Goal: Transaction & Acquisition: Purchase product/service

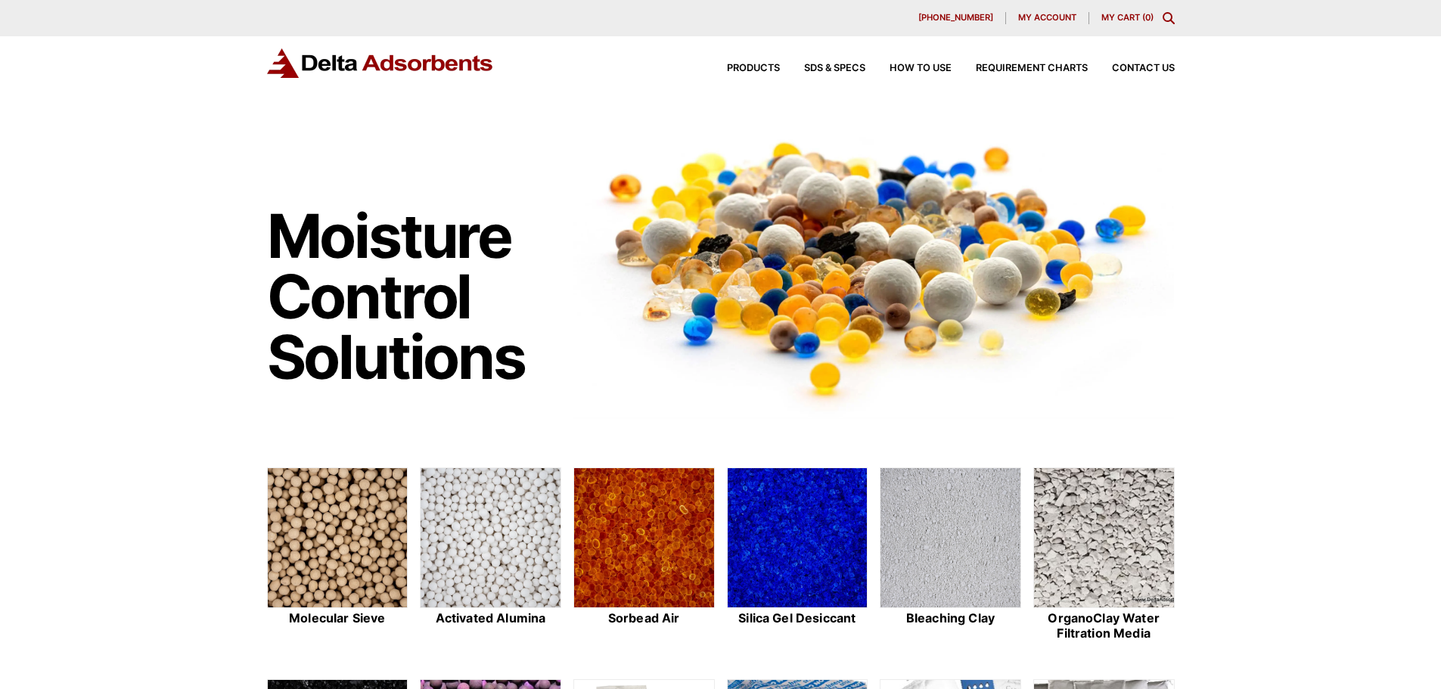
click at [683, 546] on img at bounding box center [644, 538] width 140 height 141
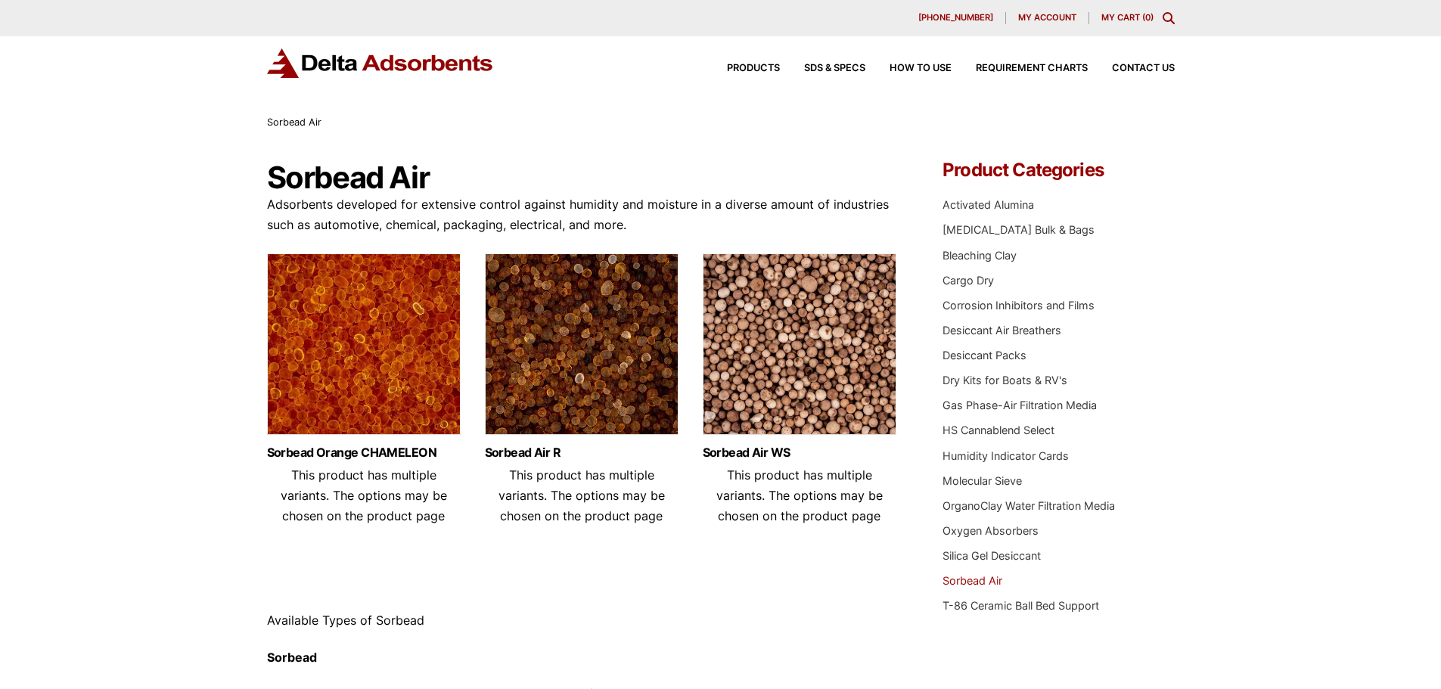
click at [395, 396] on img at bounding box center [364, 347] width 194 height 189
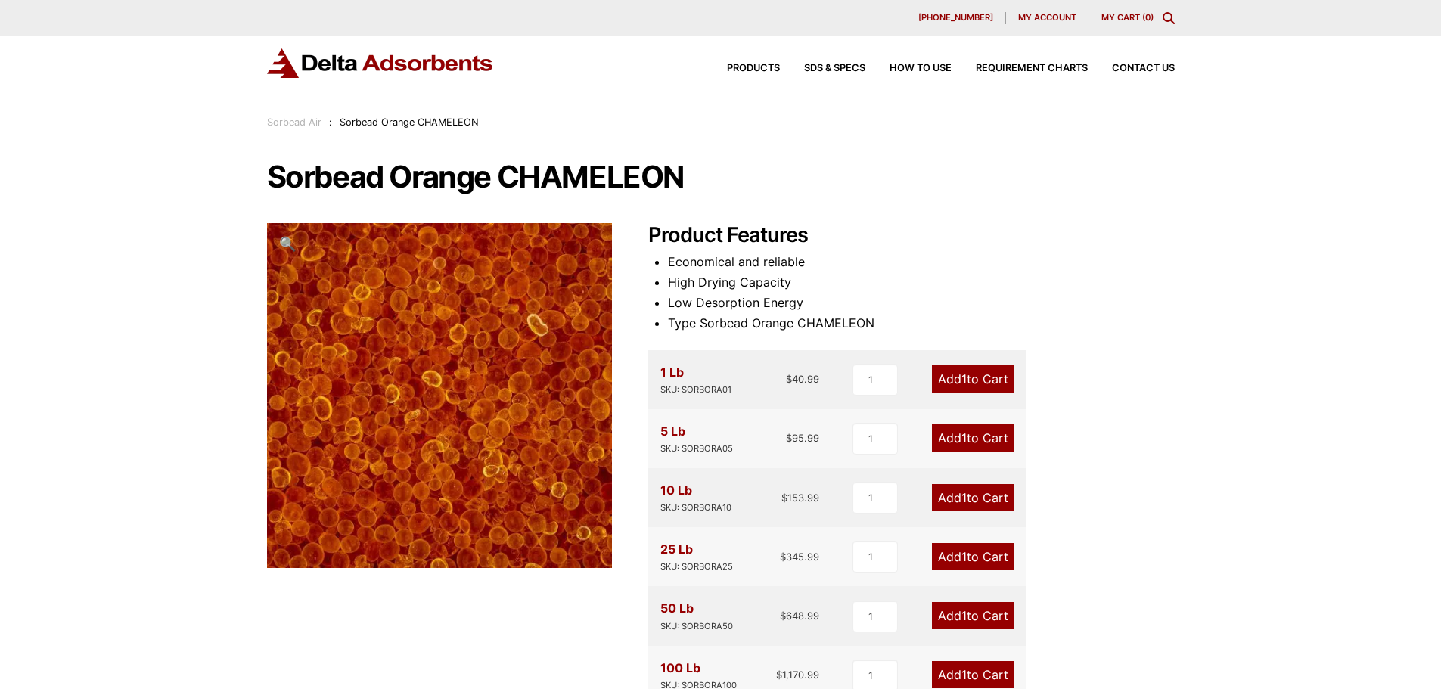
click at [975, 499] on link "Add 1 to Cart" at bounding box center [973, 497] width 82 height 27
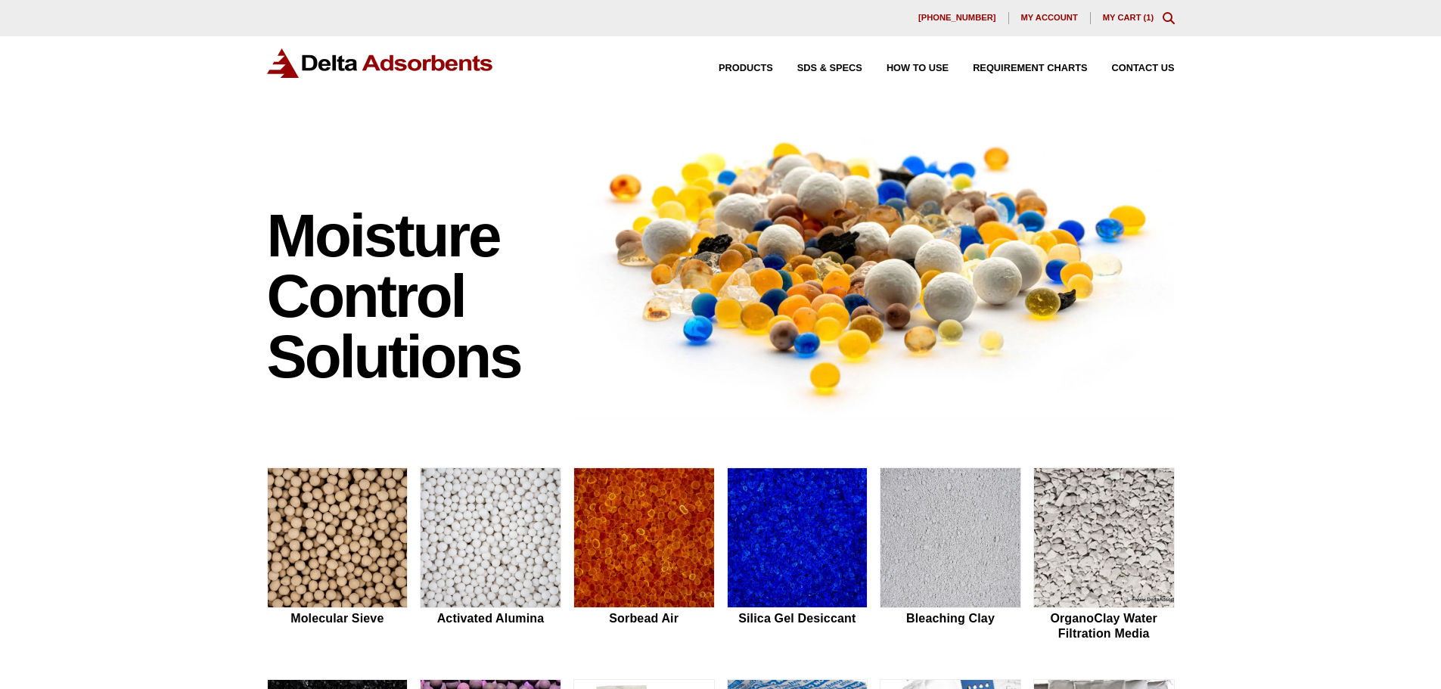
click at [1130, 22] on link "My Cart ( 1 )" at bounding box center [1128, 17] width 51 height 9
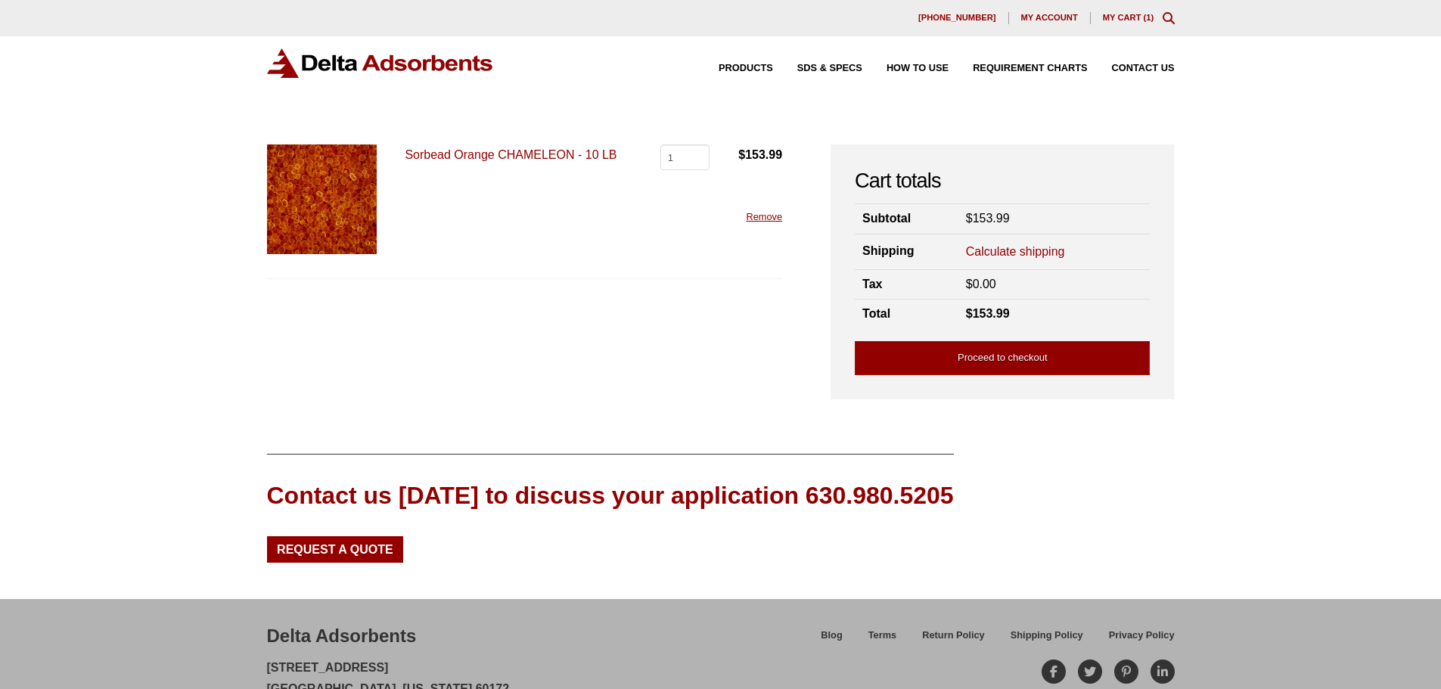
click at [1070, 339] on div "Cart totals Subtotal $ 153.99 Shipping Calculate shipping Country / region Sele…" at bounding box center [1002, 272] width 295 height 207
click at [1071, 343] on link "Proceed to checkout" at bounding box center [1002, 358] width 295 height 34
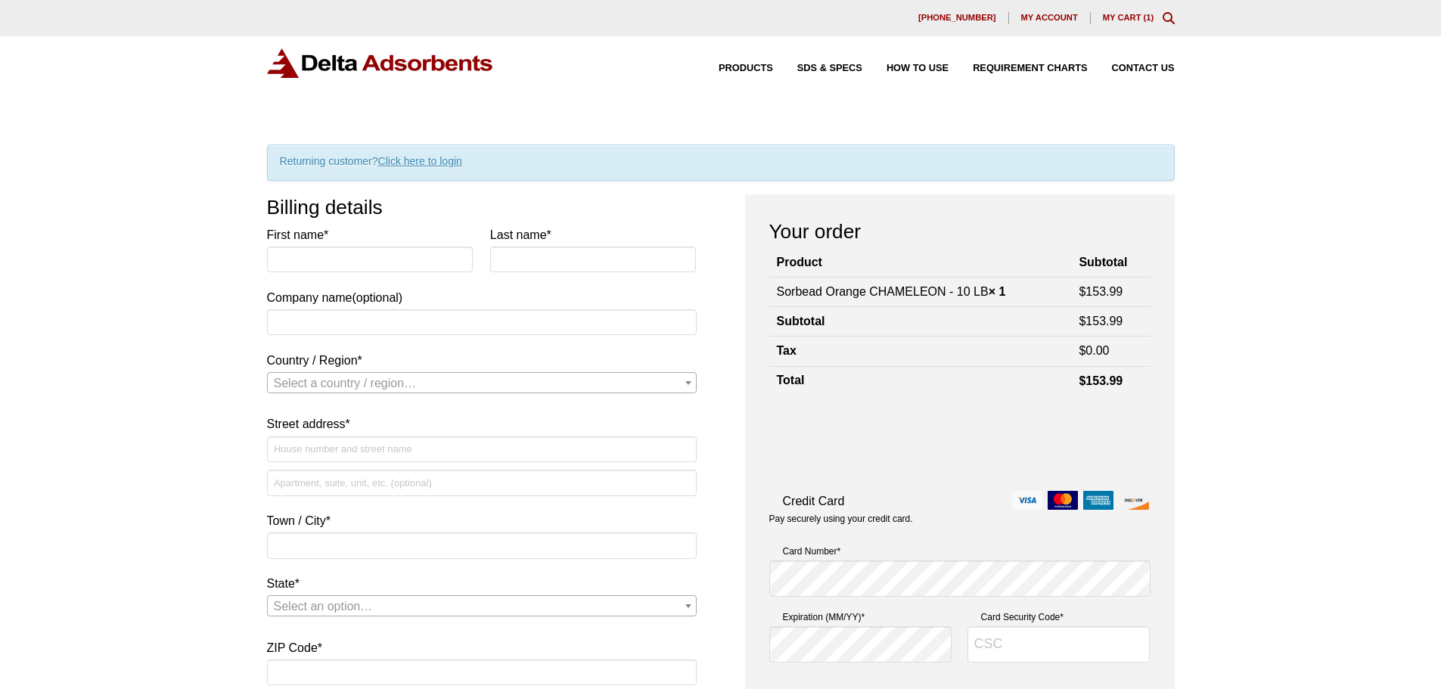
type input "JHall@NetworkETI.com"
click at [449, 159] on link "Click here to login" at bounding box center [420, 161] width 84 height 12
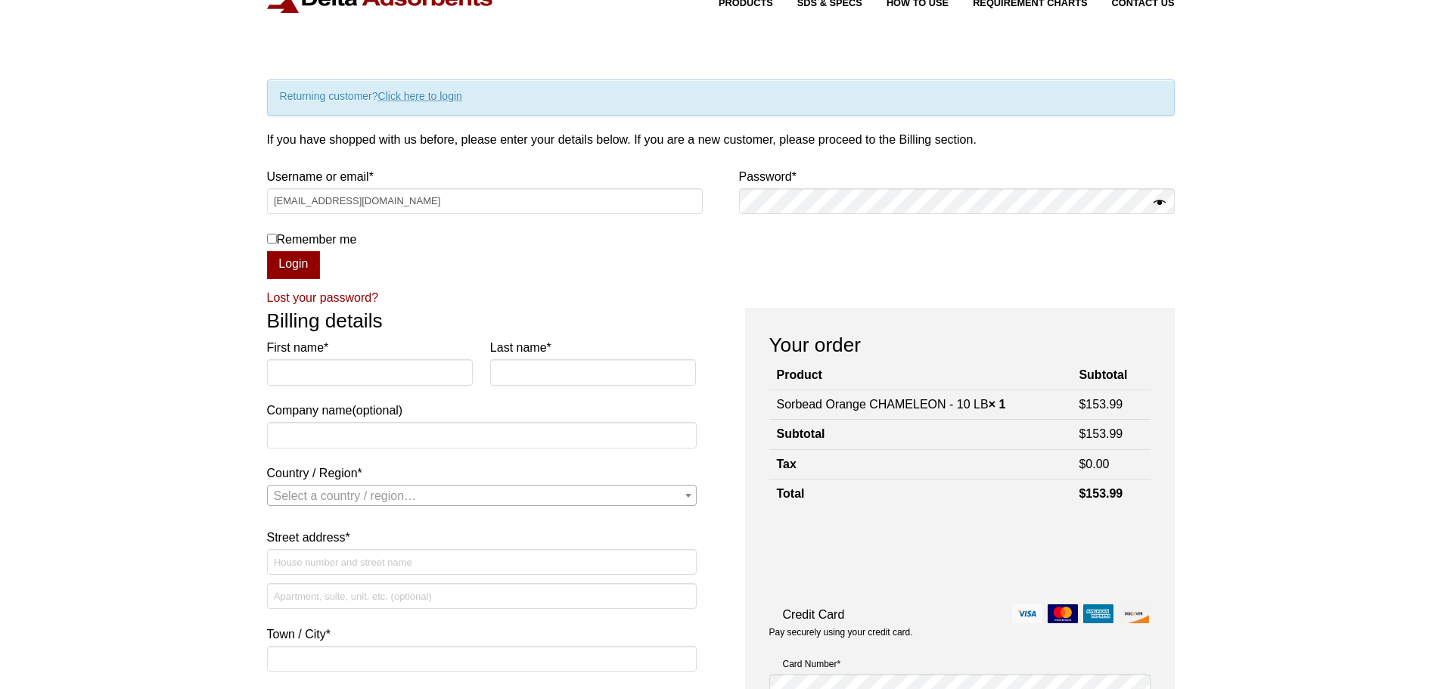
scroll to position [157, 0]
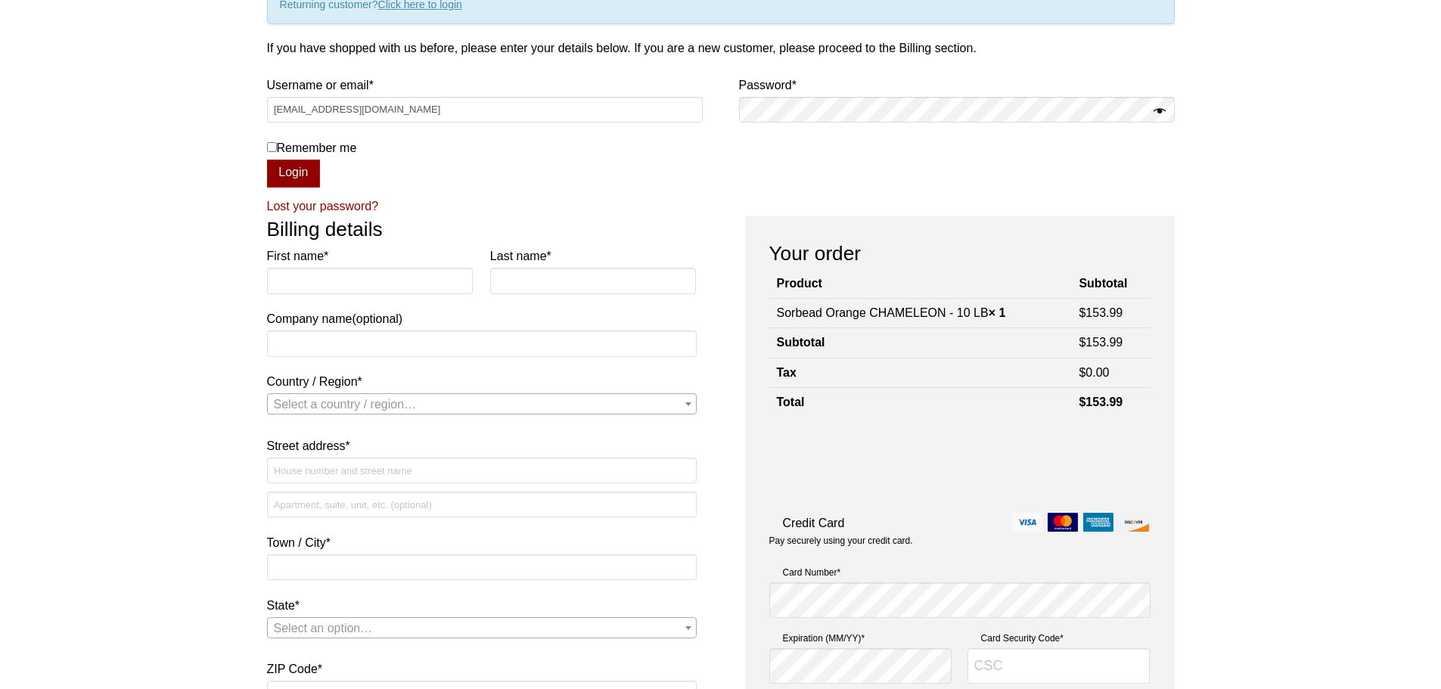
click at [269, 143] on input "Remember me" at bounding box center [272, 147] width 10 height 10
checkbox input "true"
click at [308, 170] on button "Login" at bounding box center [294, 174] width 54 height 29
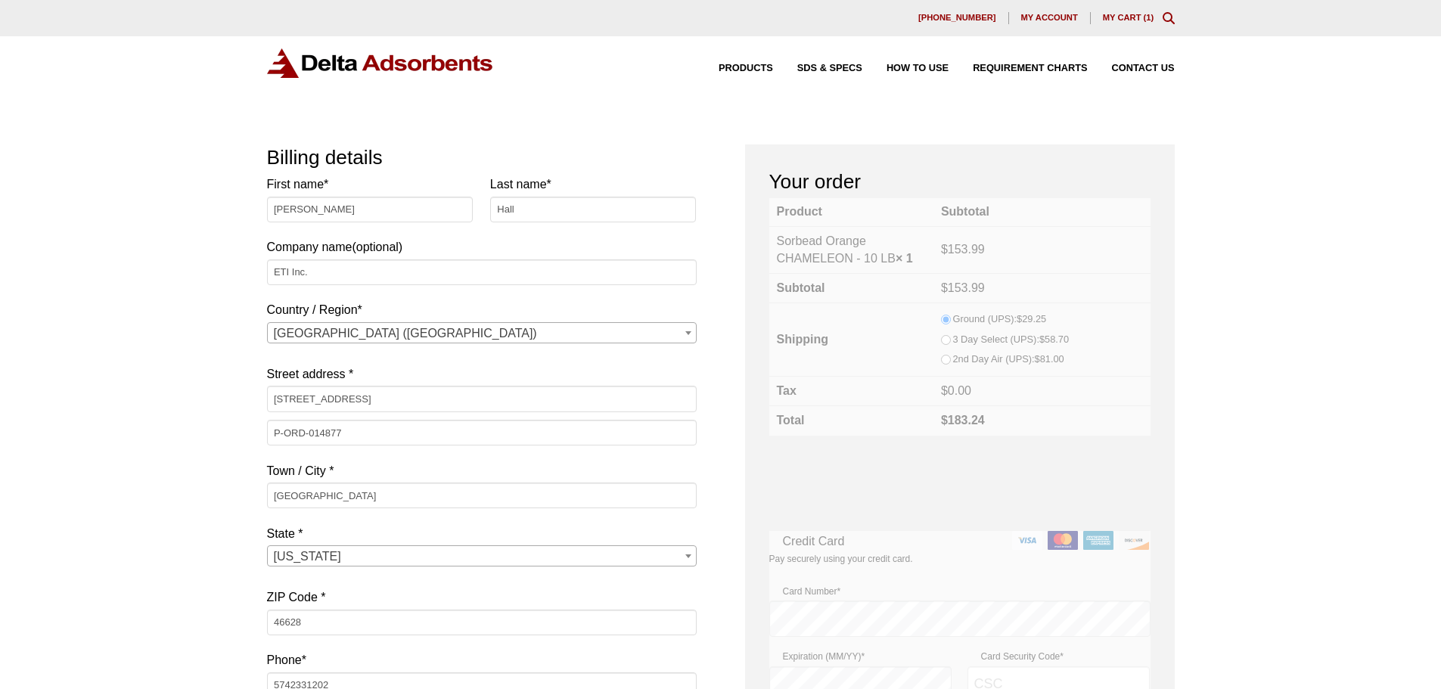
select select "IN"
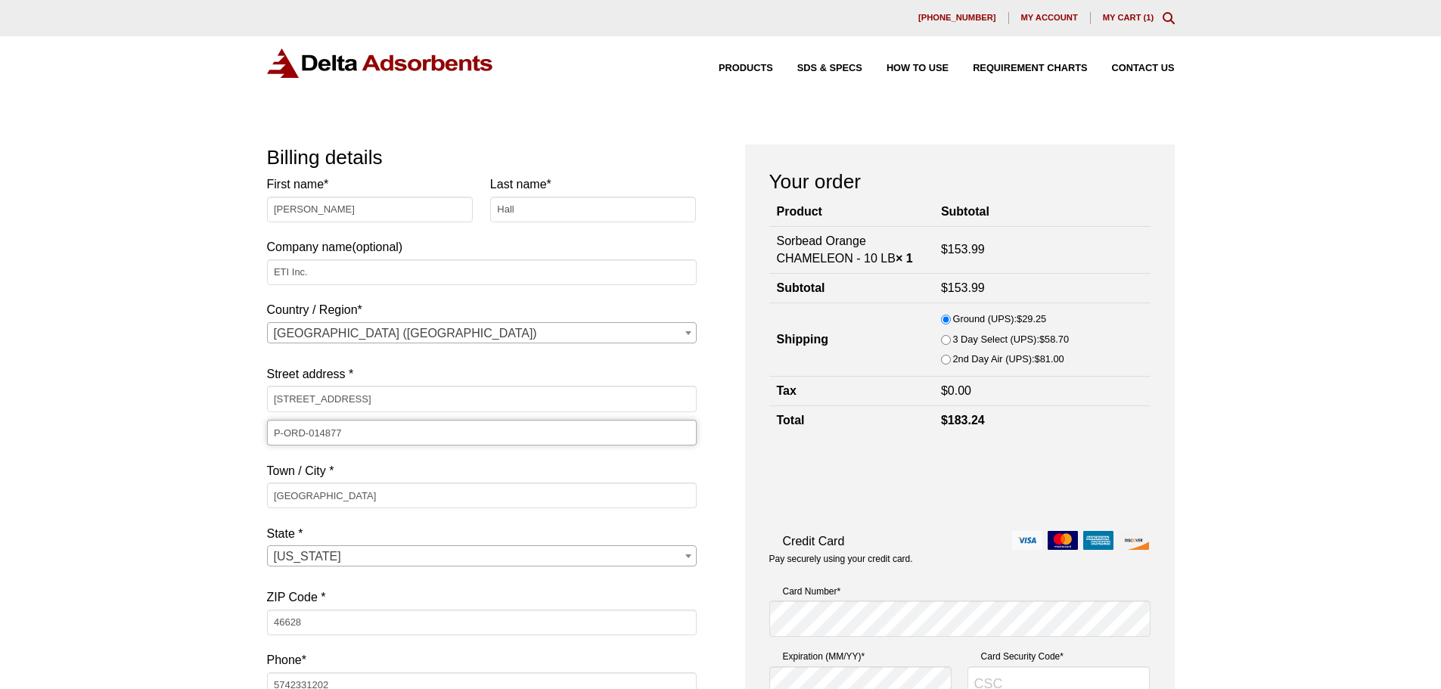
click at [379, 432] on input "P-ORD-014877" at bounding box center [482, 433] width 430 height 26
paste input "95"
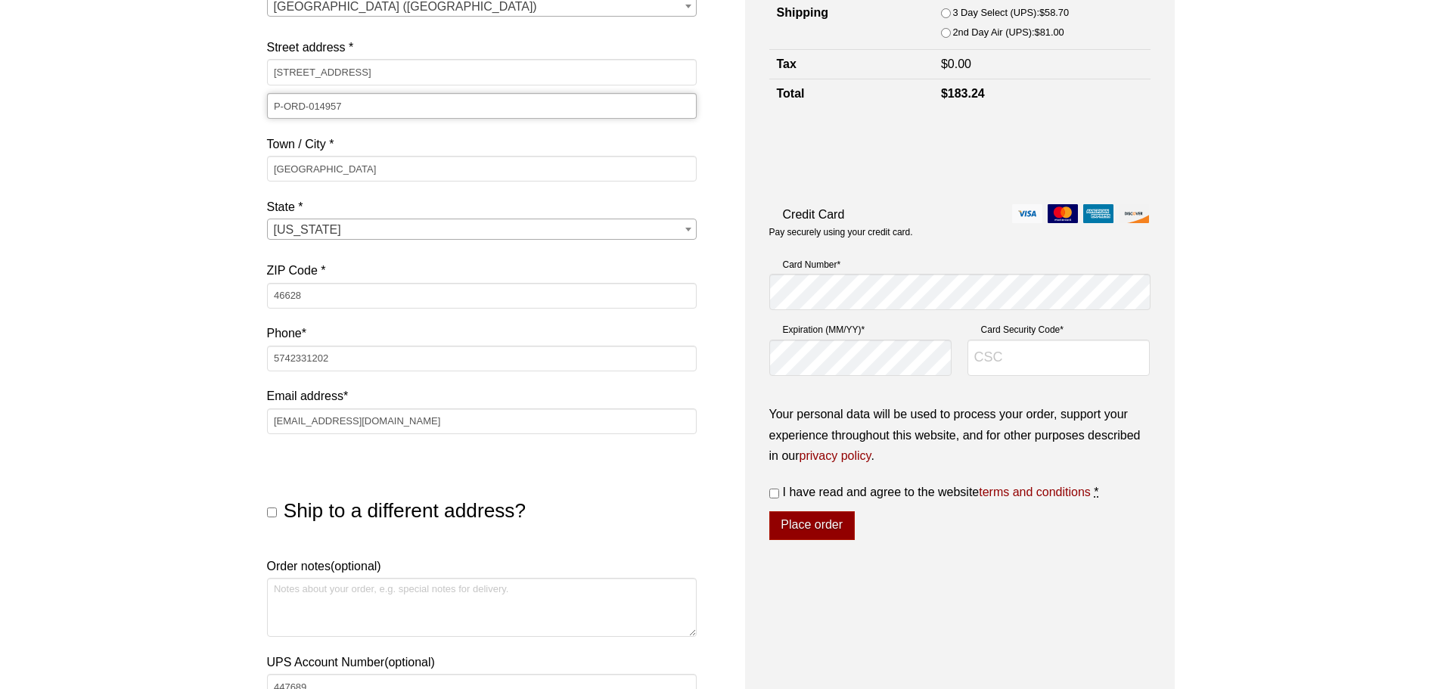
scroll to position [378, 0]
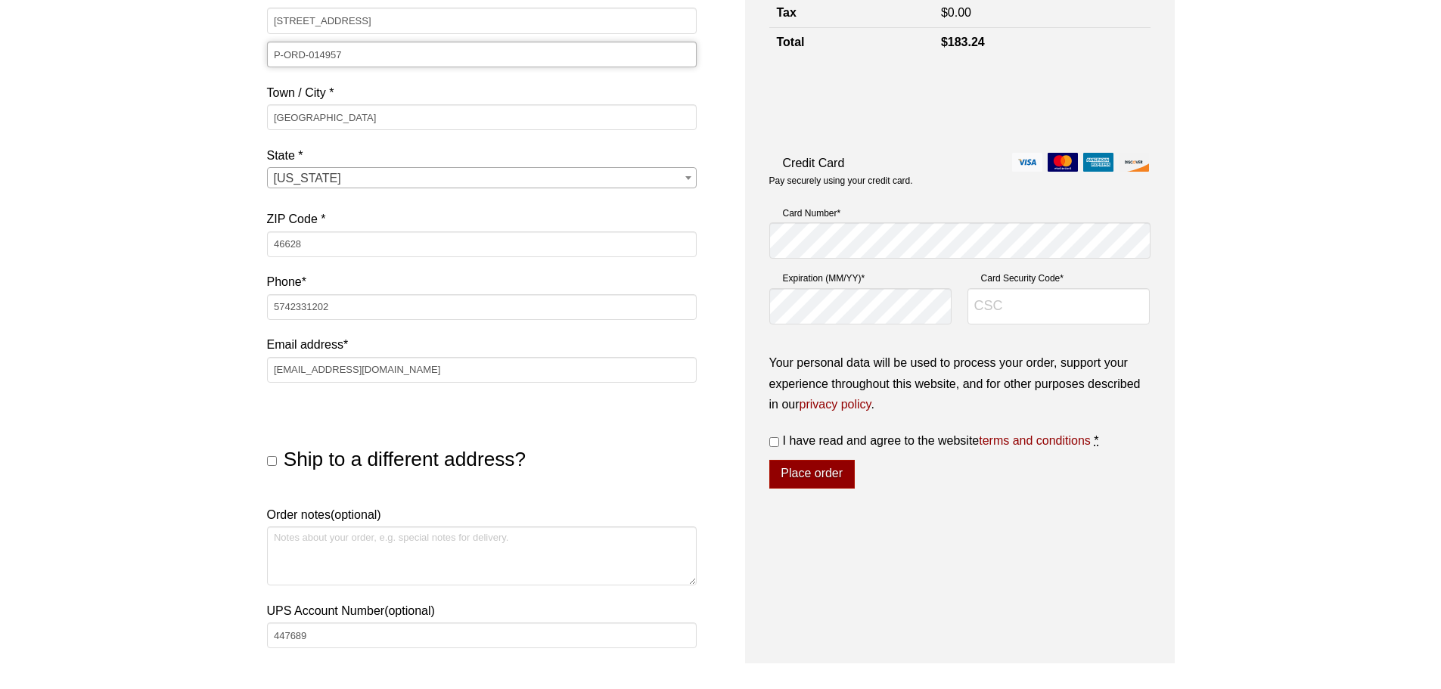
type input "P-ORD-014957"
click at [438, 558] on textarea "Order notes (optional)" at bounding box center [482, 556] width 430 height 59
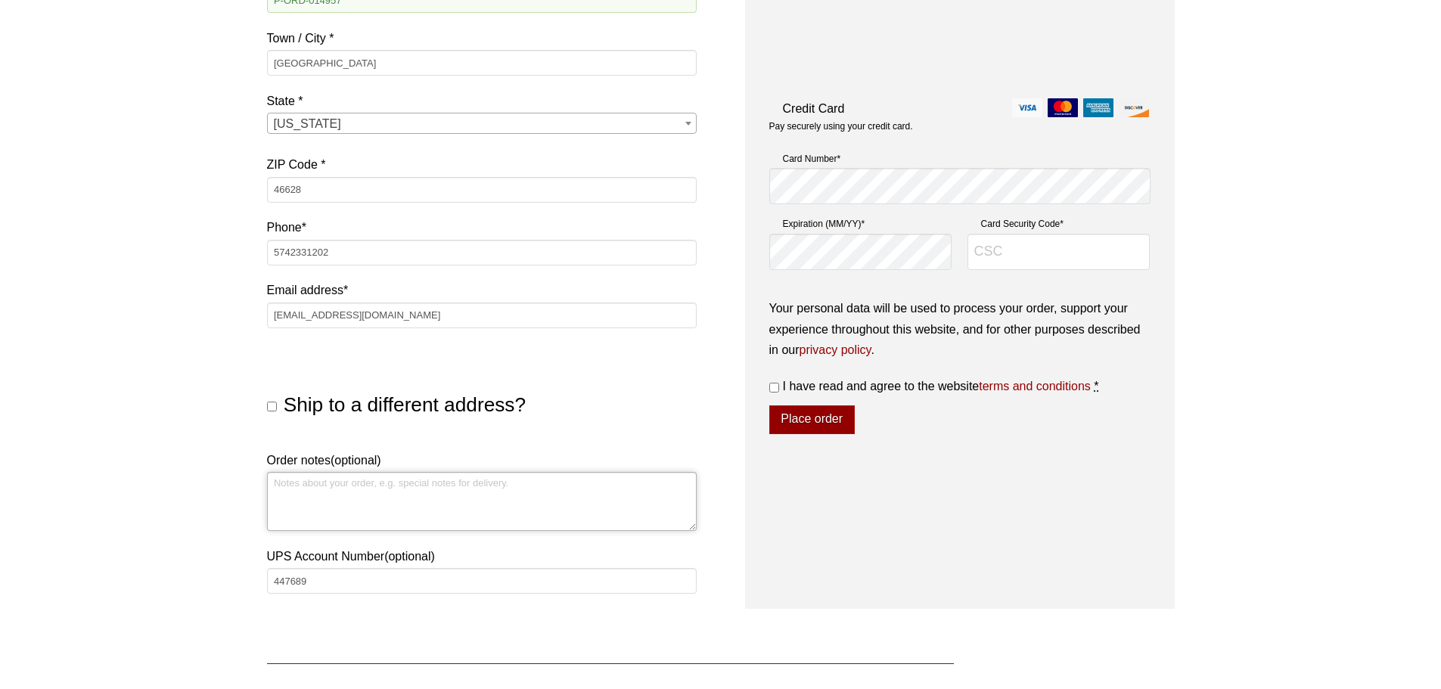
scroll to position [530, 0]
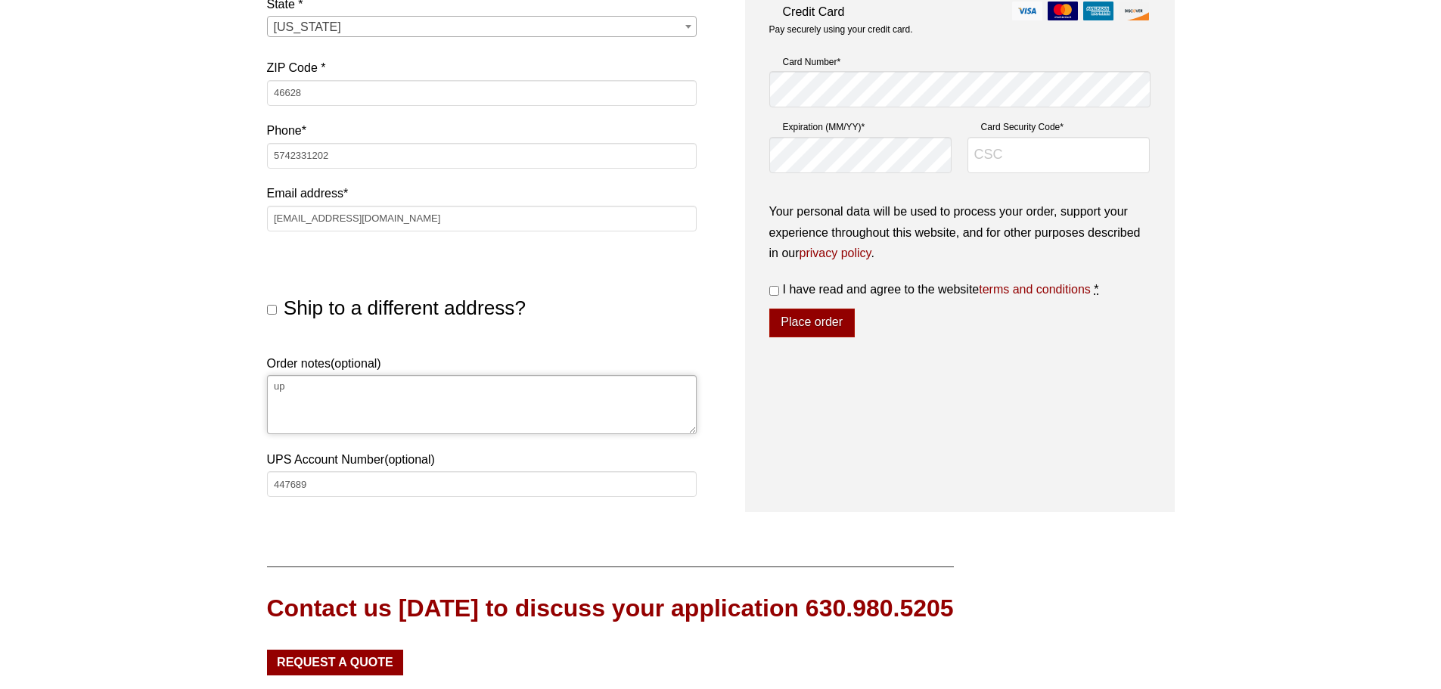
type textarea "u"
type textarea "UPS GROUND"
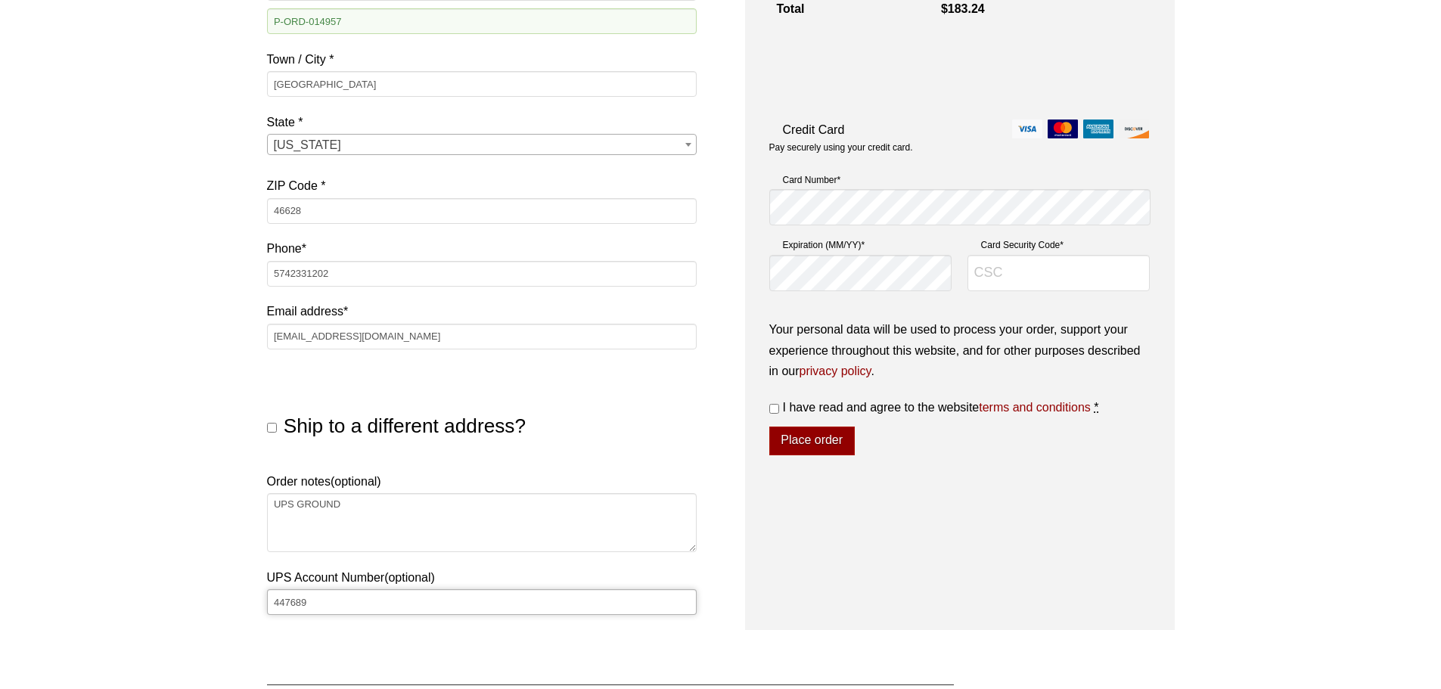
scroll to position [378, 0]
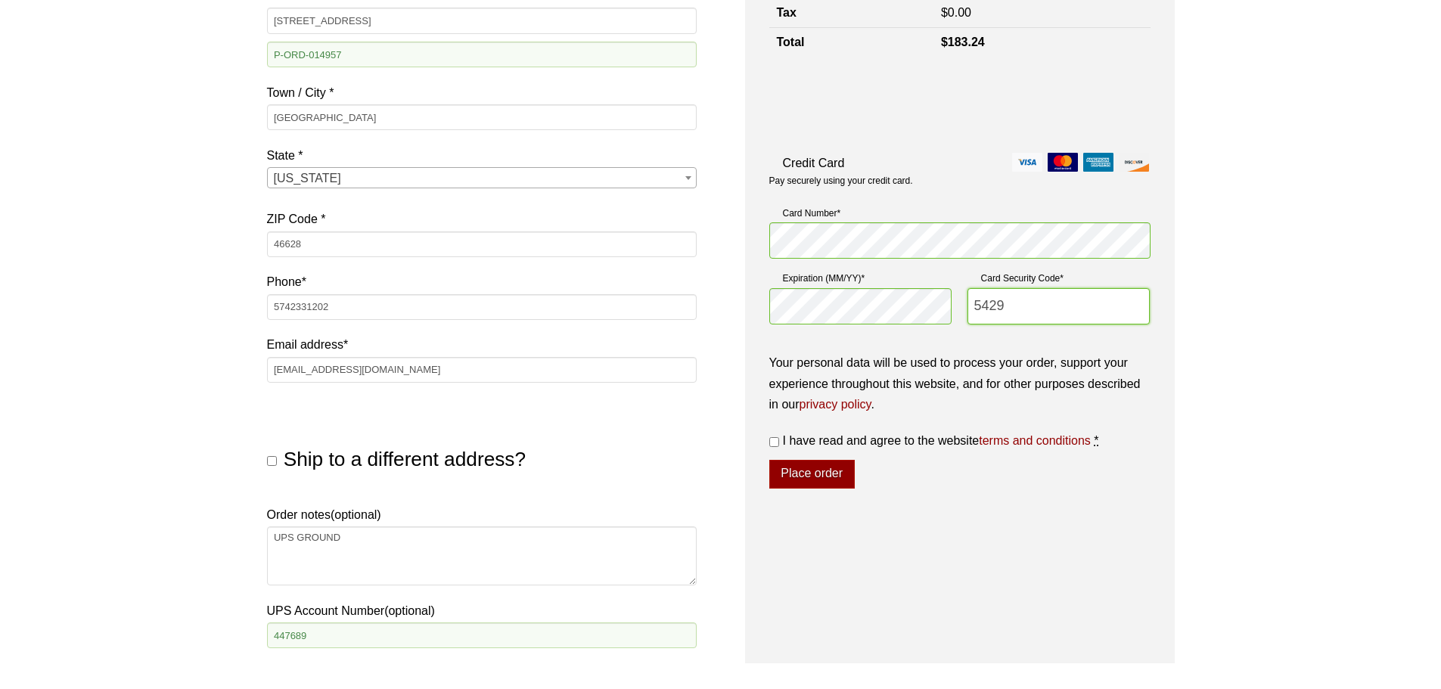
type input "5429"
click at [776, 438] on input "I have read and agree to the website terms and conditions *" at bounding box center [775, 442] width 10 height 10
checkbox input "true"
click at [797, 484] on button "Place order" at bounding box center [813, 474] width 86 height 29
